Goal: Find contact information: Find contact information

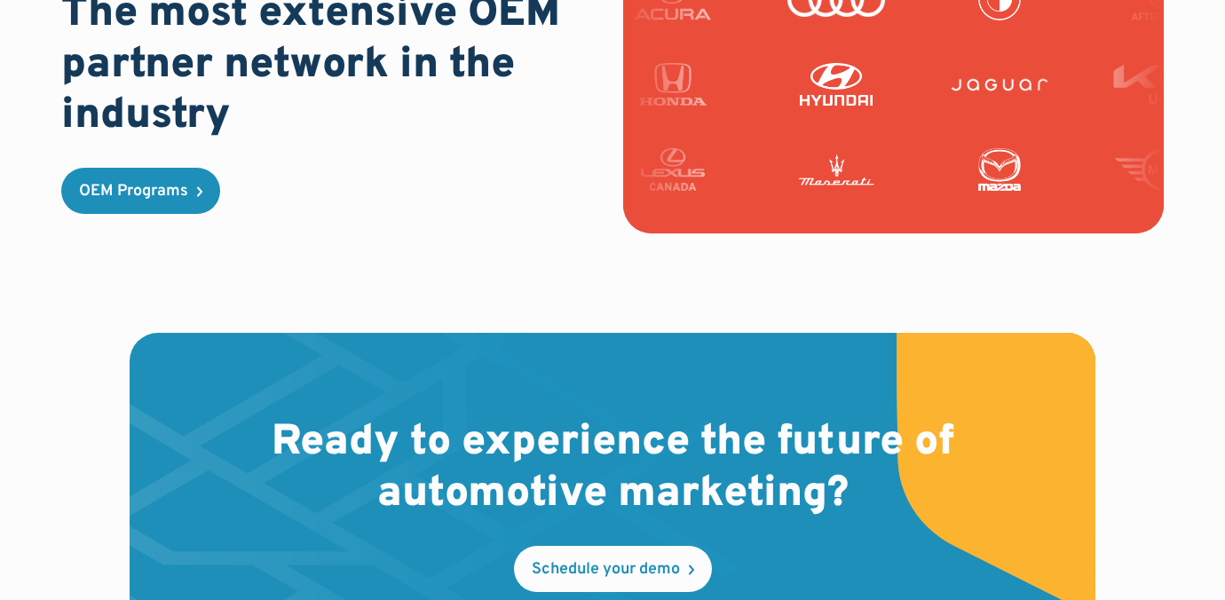
scroll to position [5393, 0]
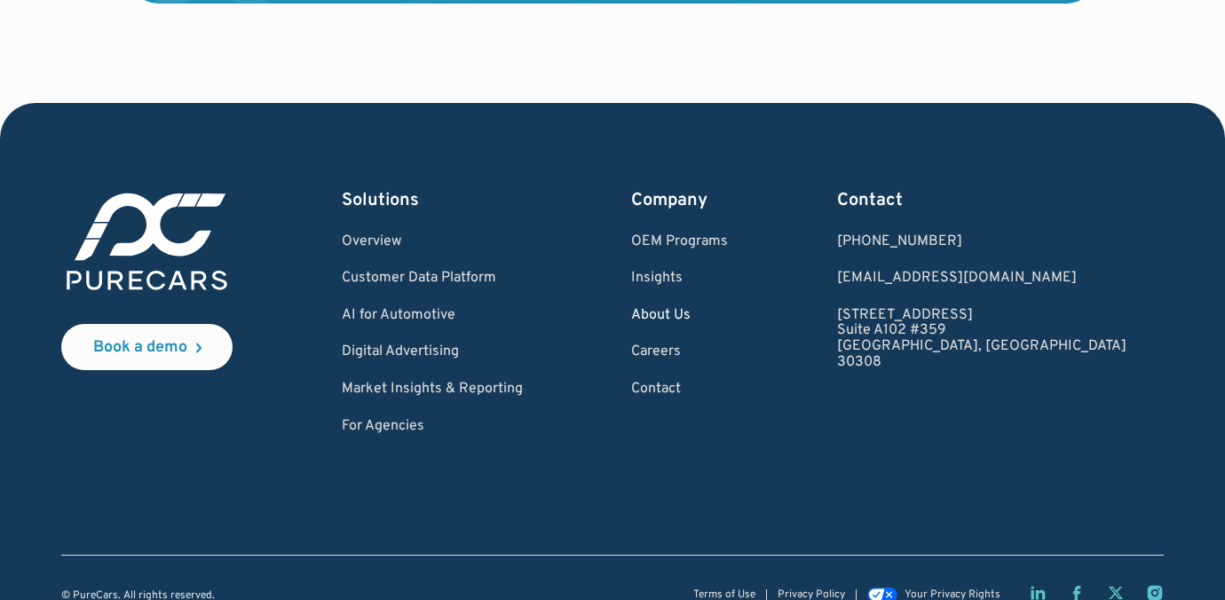
click at [728, 308] on link "About Us" at bounding box center [679, 316] width 97 height 16
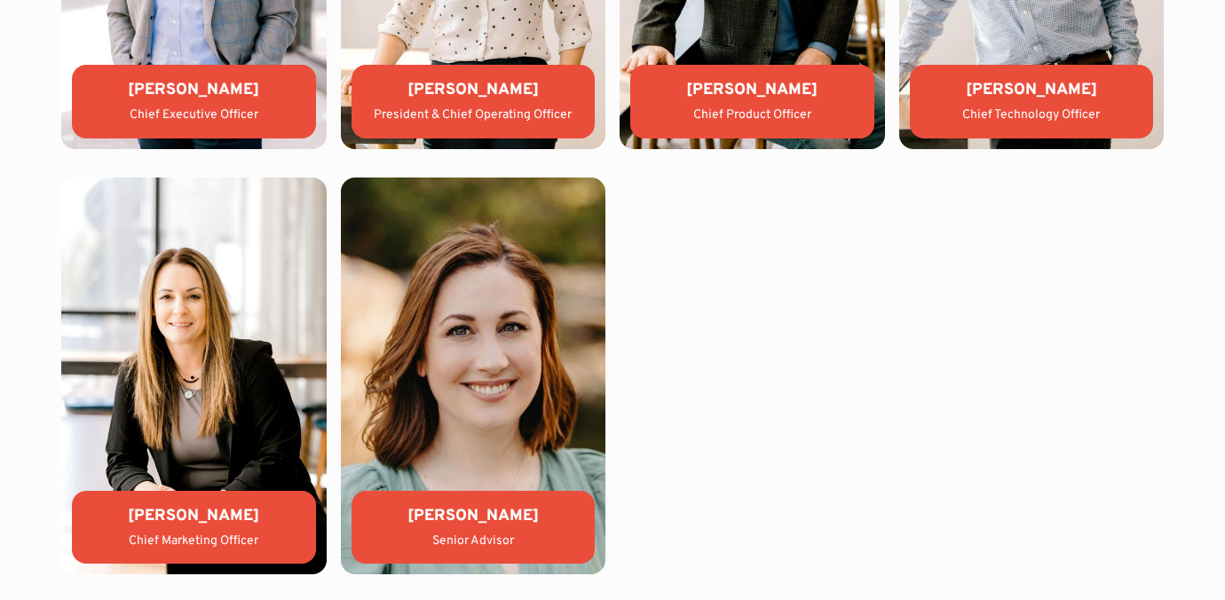
scroll to position [4156, 0]
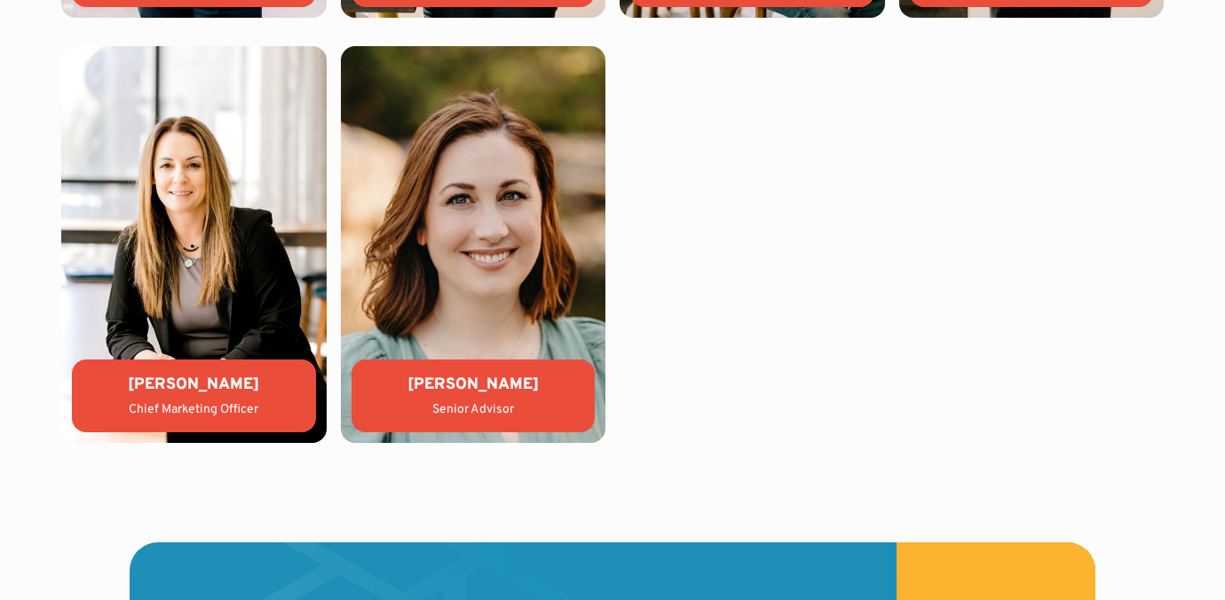
click at [188, 415] on div "Chief Marketing Officer" at bounding box center [194, 410] width 216 height 18
drag, startPoint x: 142, startPoint y: 384, endPoint x: 254, endPoint y: 384, distance: 111.8
click at [254, 384] on div "[PERSON_NAME]" at bounding box center [194, 385] width 216 height 22
copy div "[PERSON_NAME]"
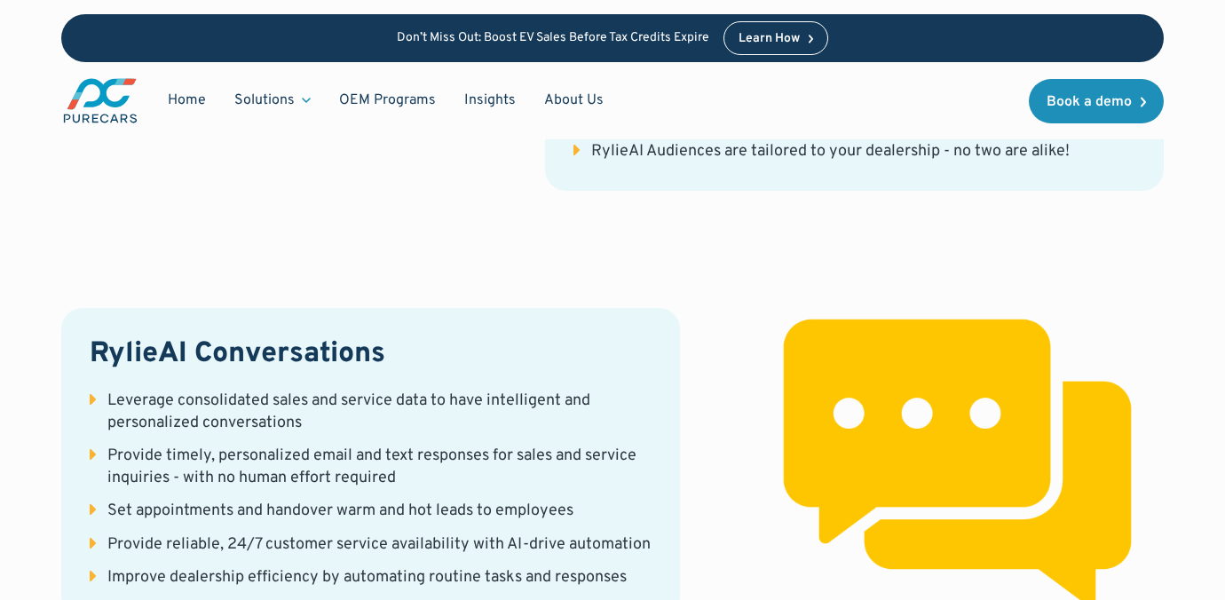
scroll to position [2780, 0]
